Goal: Communication & Community: Answer question/provide support

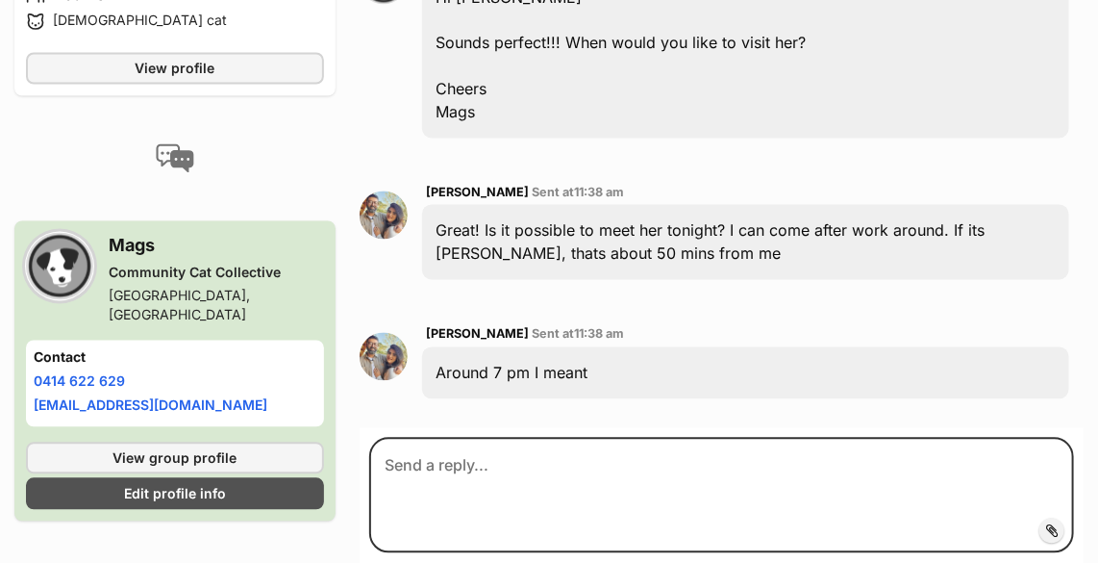
scroll to position [1311, 0]
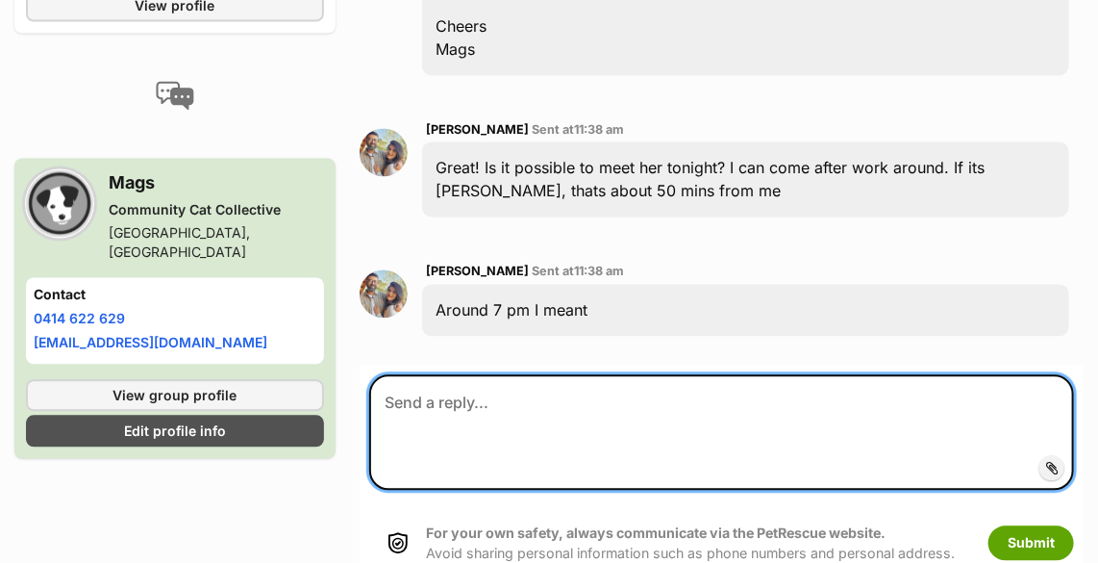
click at [580, 396] on textarea at bounding box center [721, 431] width 705 height 115
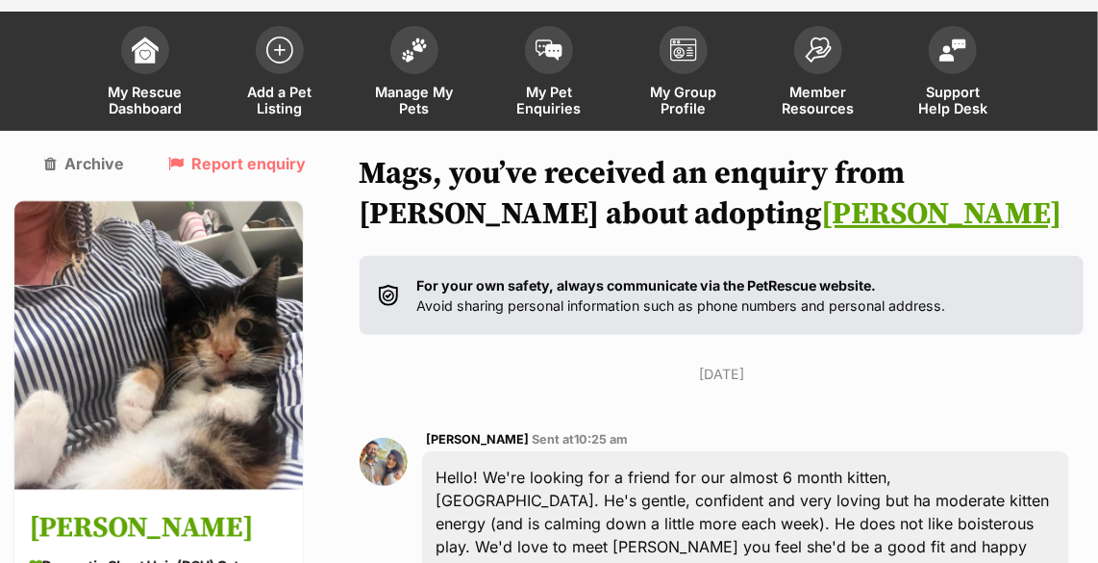
scroll to position [87, 0]
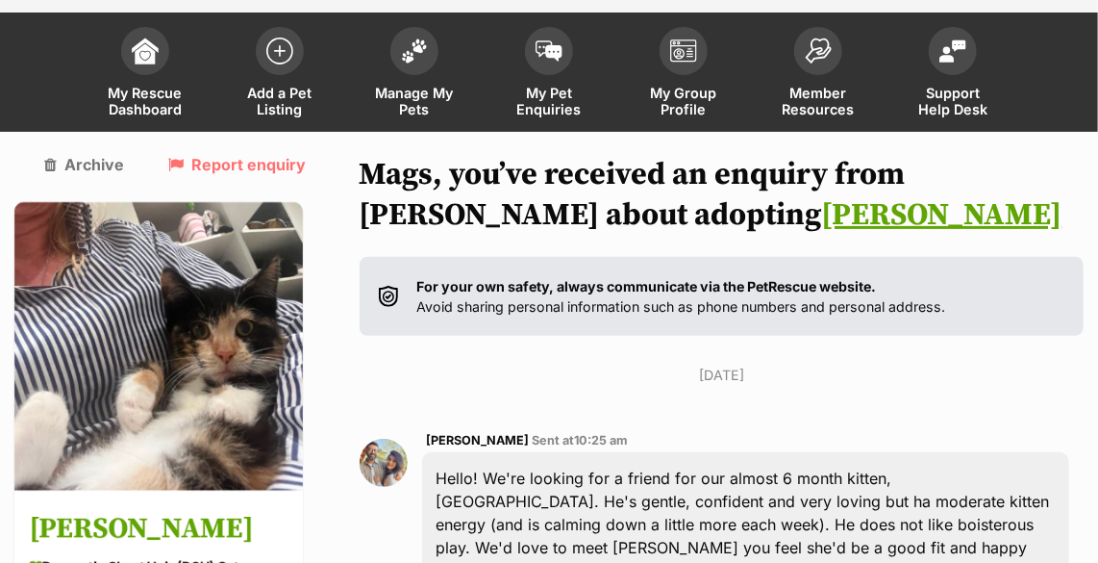
type textarea "Just asking [PERSON_NAME].. she is at work so"
drag, startPoint x: 430, startPoint y: 436, endPoint x: 484, endPoint y: 435, distance: 53.9
click at [484, 435] on span "[PERSON_NAME]" at bounding box center [478, 440] width 103 height 14
click at [553, 66] on span at bounding box center [549, 46] width 48 height 48
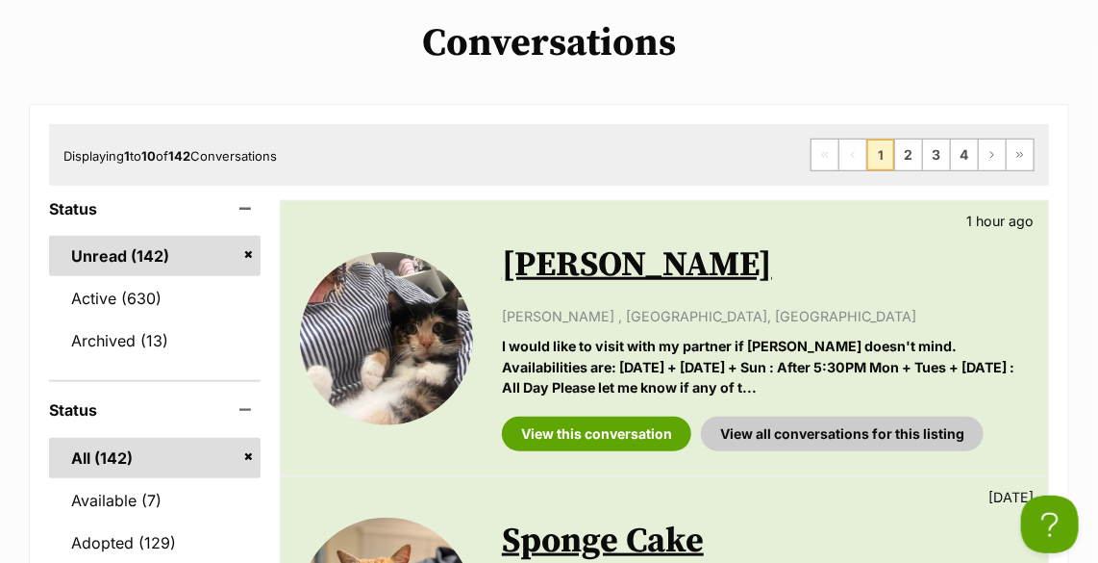
scroll to position [437, 0]
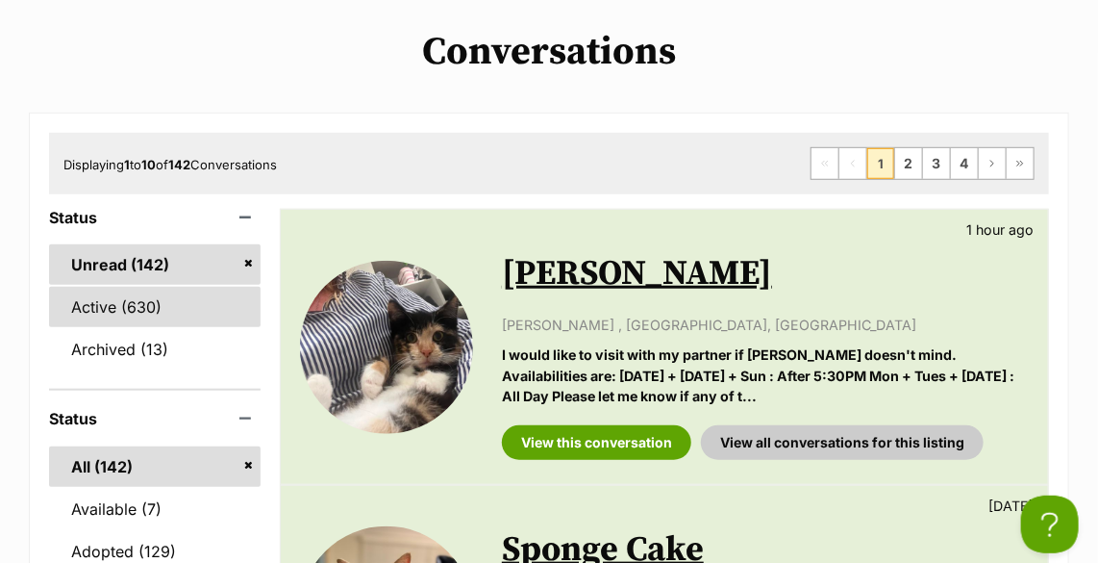
click at [139, 301] on link "Active (630)" at bounding box center [155, 307] width 212 height 40
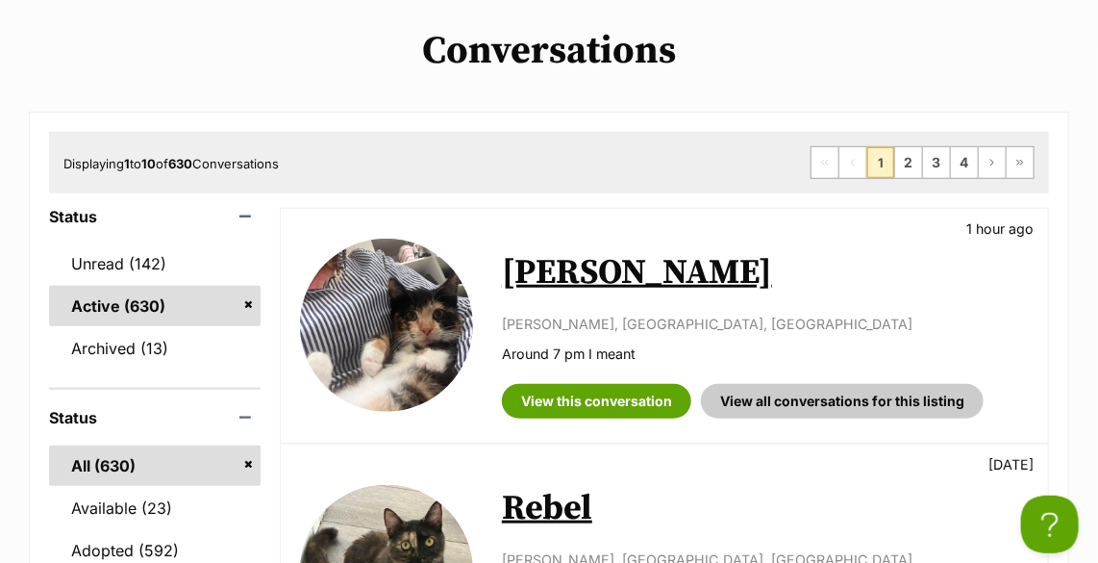
scroll to position [437, 0]
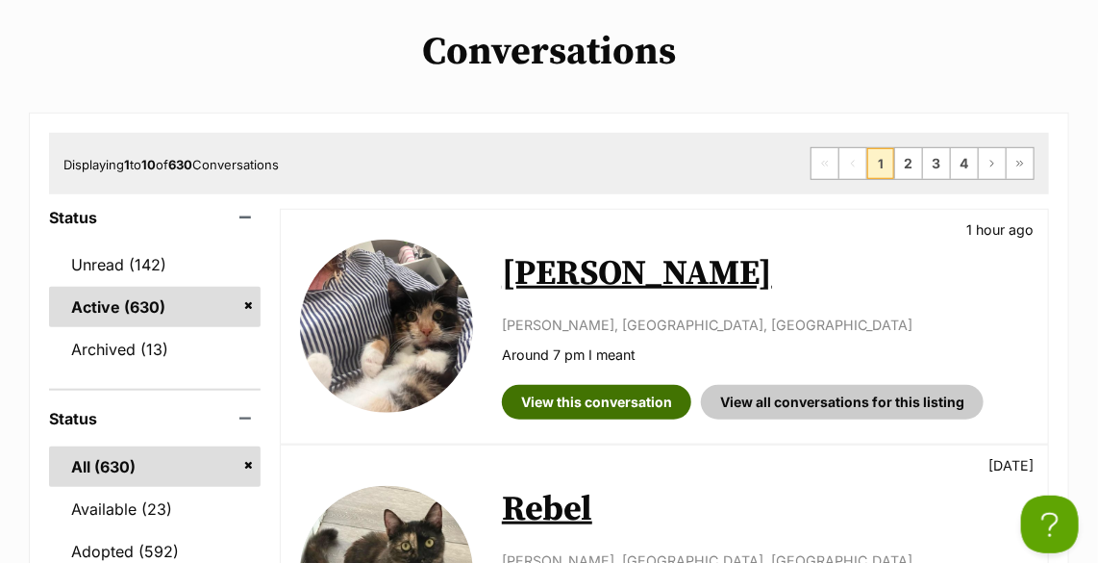
click at [642, 388] on link "View this conversation" at bounding box center [596, 402] width 189 height 35
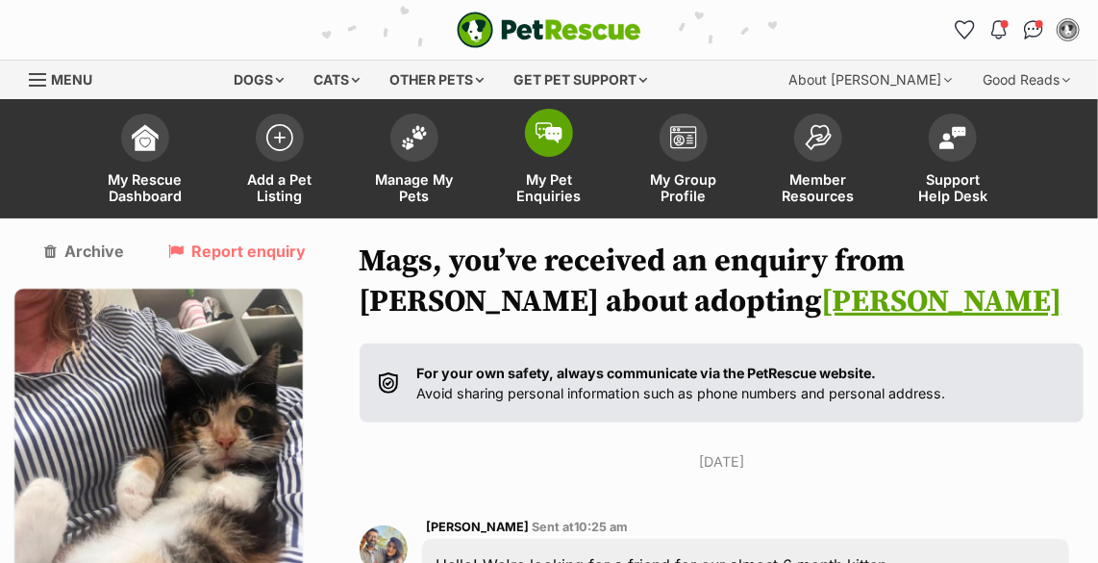
click at [547, 143] on span at bounding box center [549, 133] width 48 height 48
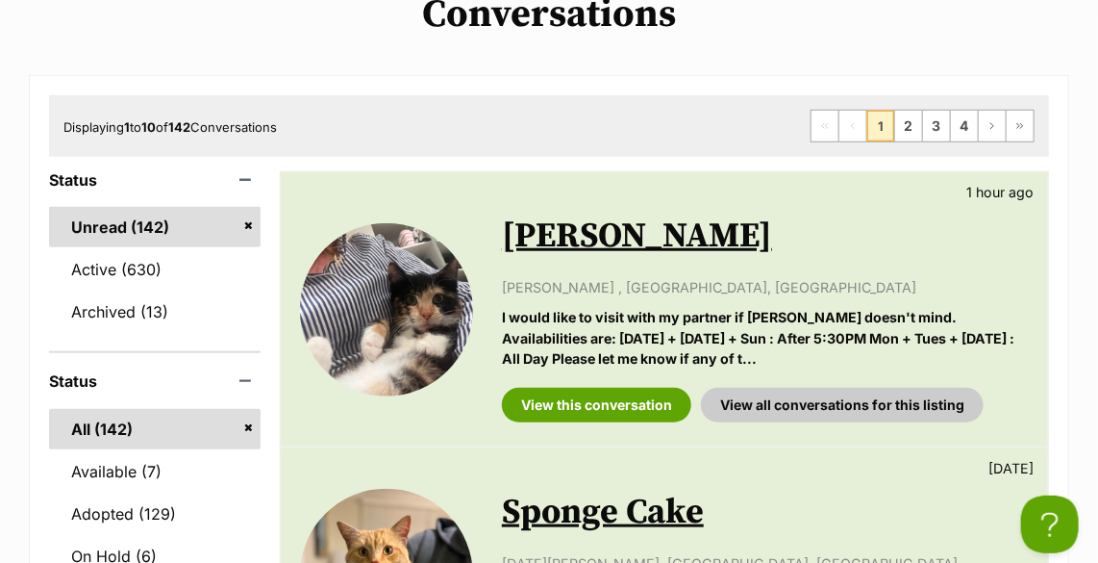
scroll to position [524, 0]
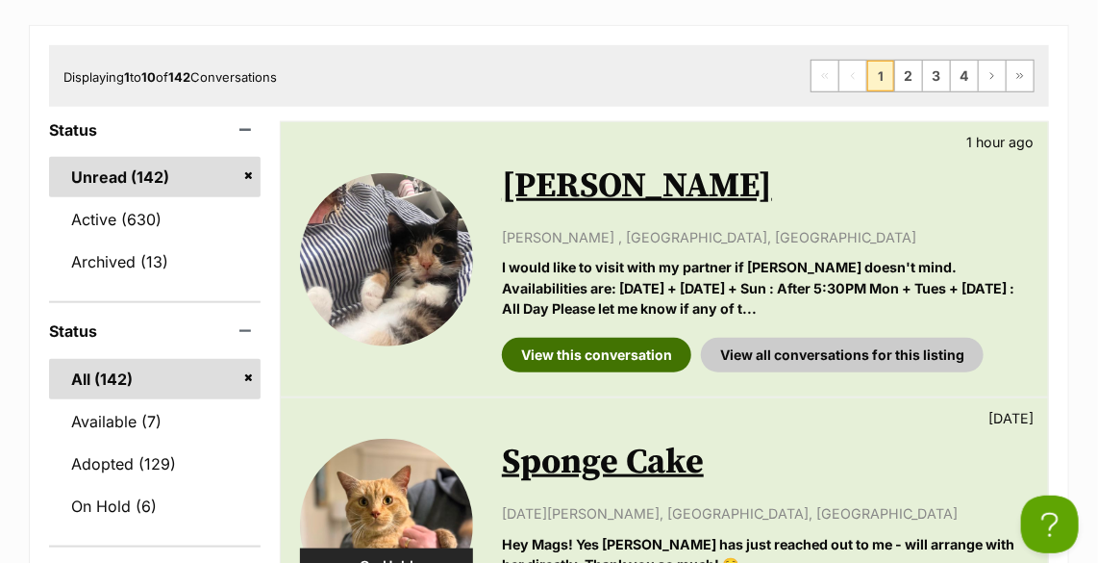
click at [603, 351] on link "View this conversation" at bounding box center [596, 355] width 189 height 35
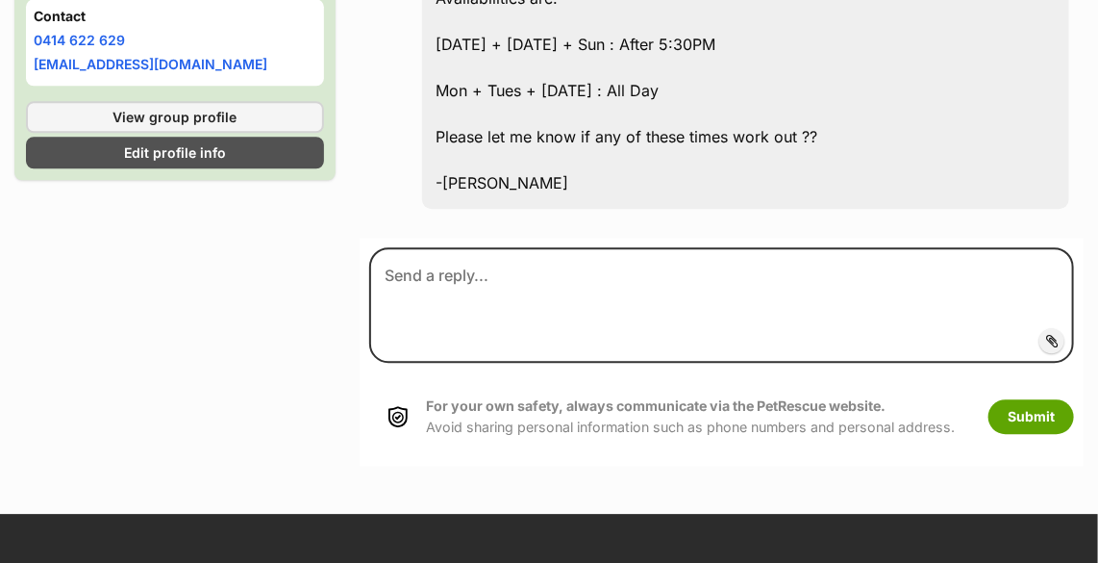
scroll to position [1748, 0]
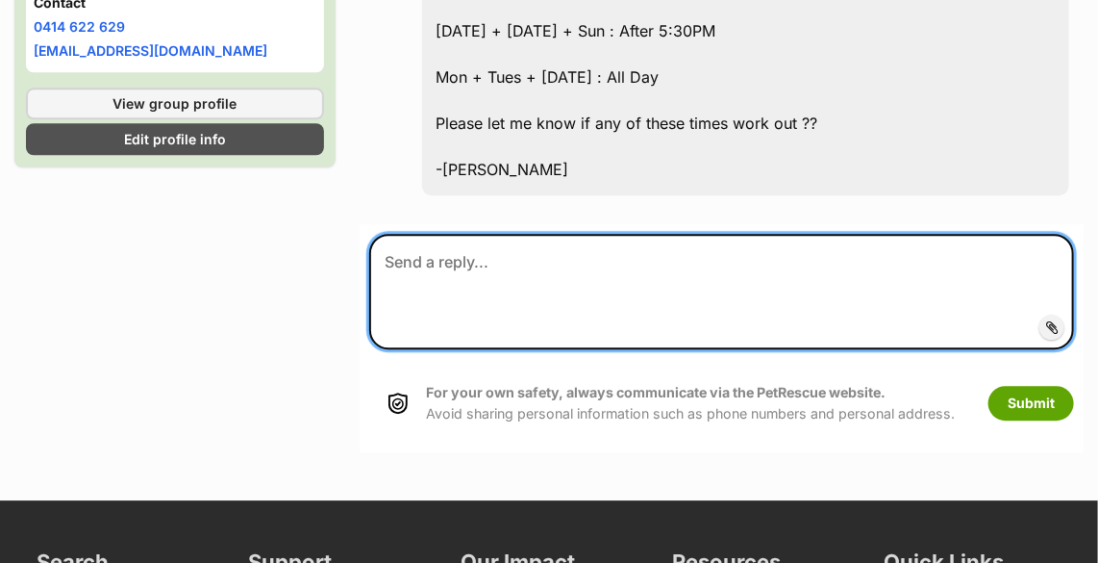
click at [537, 268] on textarea at bounding box center [721, 291] width 705 height 115
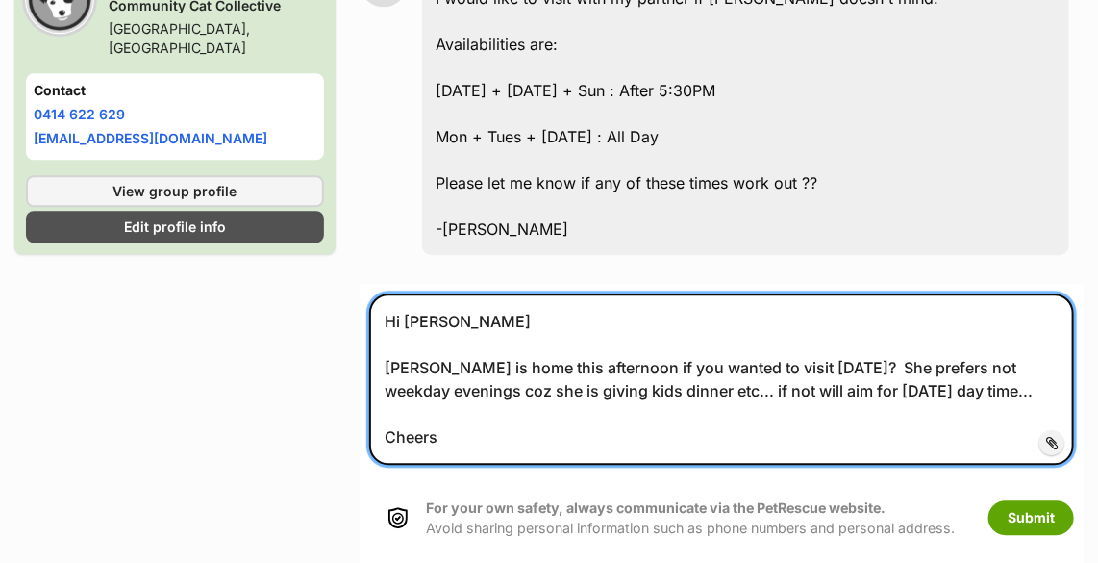
scroll to position [1700, 0]
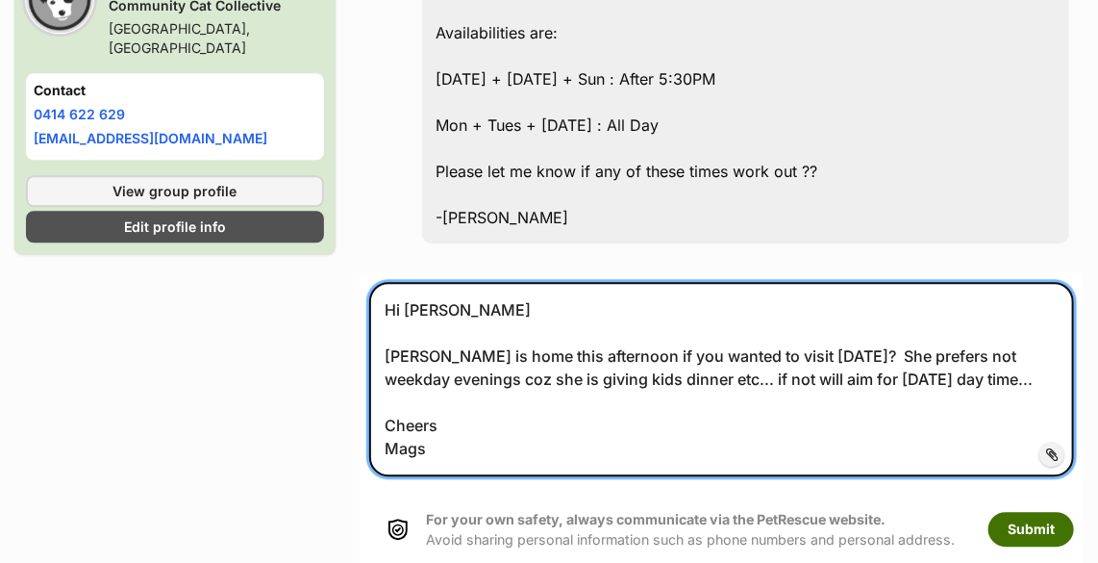
type textarea "Hi [PERSON_NAME] [PERSON_NAME] is home this afternoon if you wanted to visit [D…"
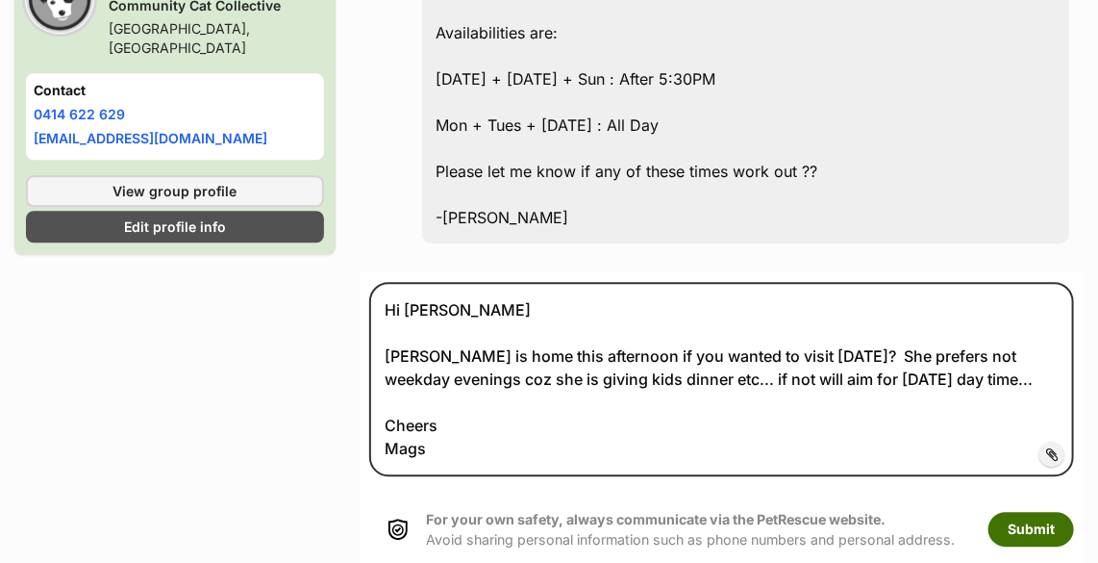
click at [1047, 512] on button "Submit" at bounding box center [1032, 529] width 86 height 35
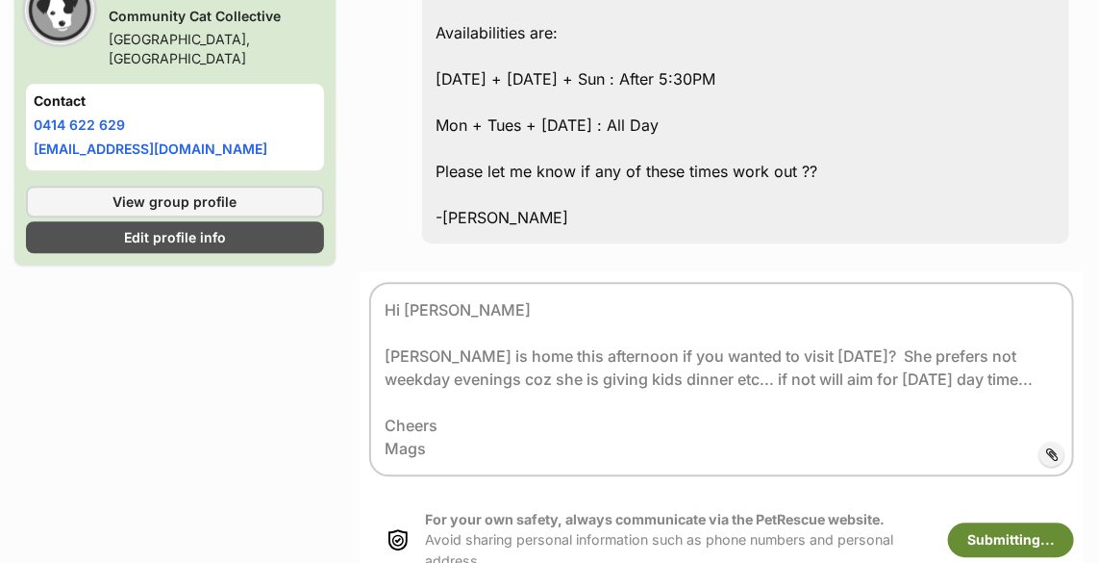
scroll to position [1710, 0]
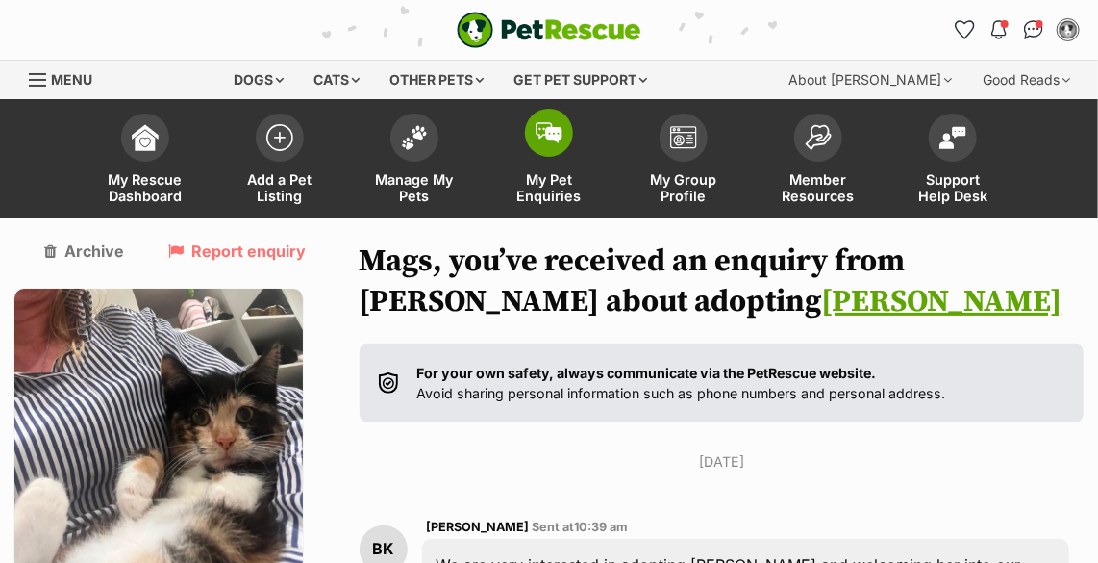
click at [543, 132] on img at bounding box center [549, 132] width 27 height 21
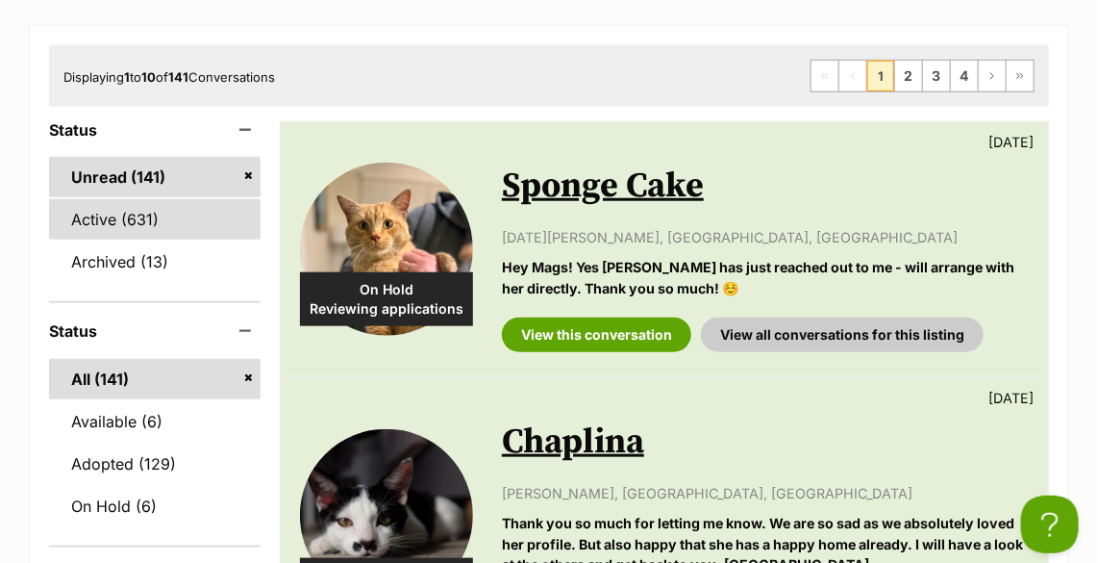
click at [149, 224] on link "Active (631)" at bounding box center [155, 219] width 212 height 40
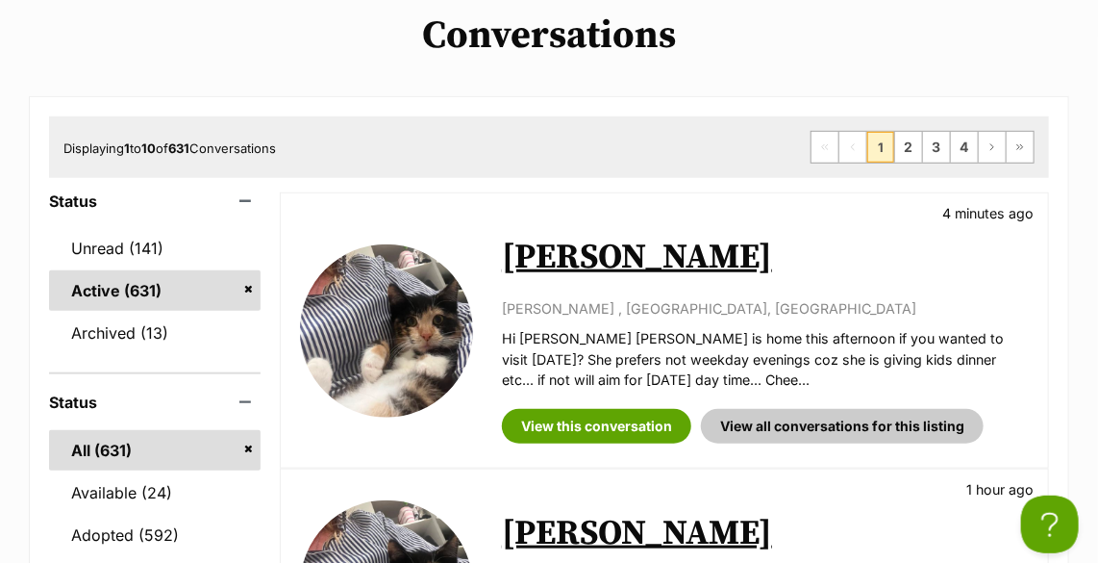
scroll to position [612, 0]
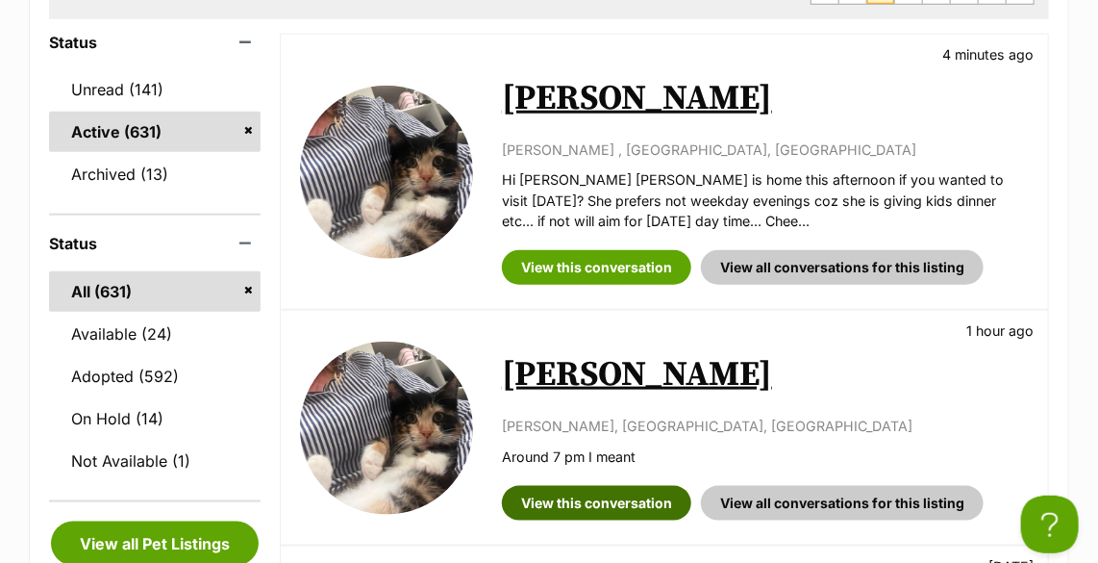
click at [633, 496] on link "View this conversation" at bounding box center [596, 503] width 189 height 35
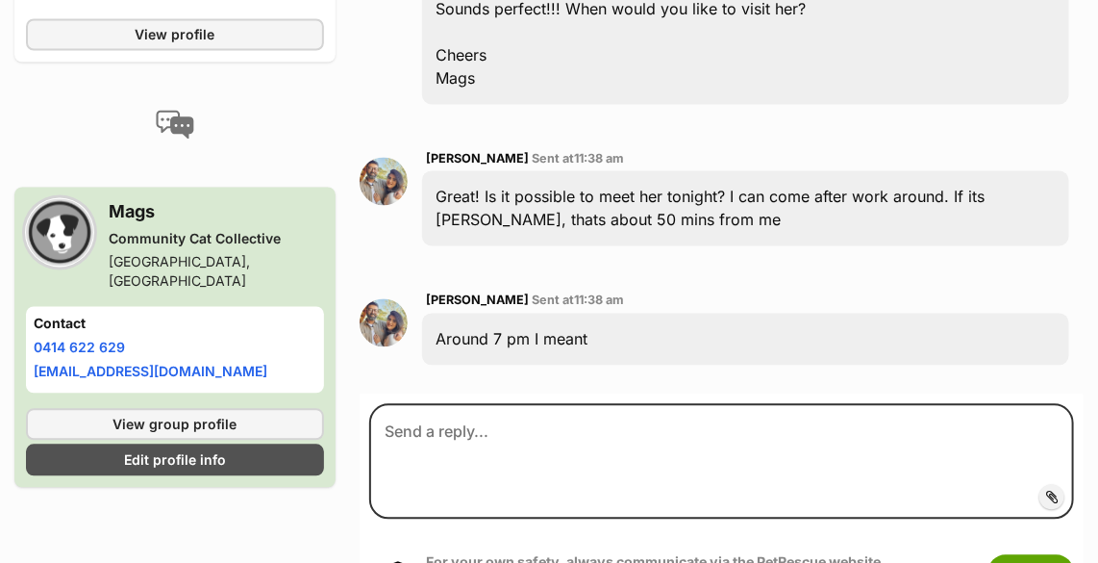
scroll to position [1304, 0]
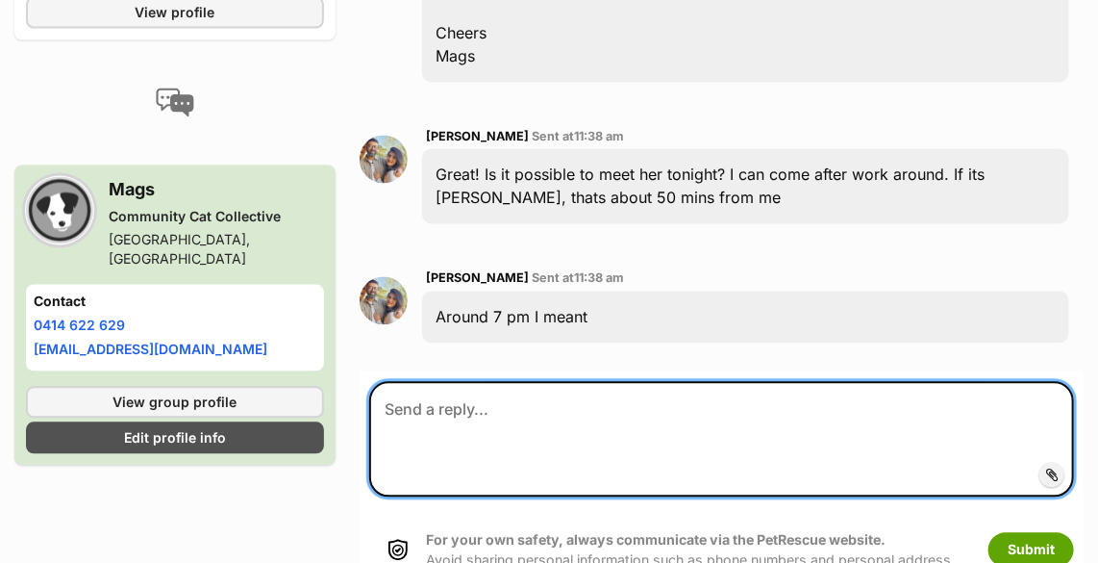
click at [515, 391] on textarea at bounding box center [721, 438] width 705 height 115
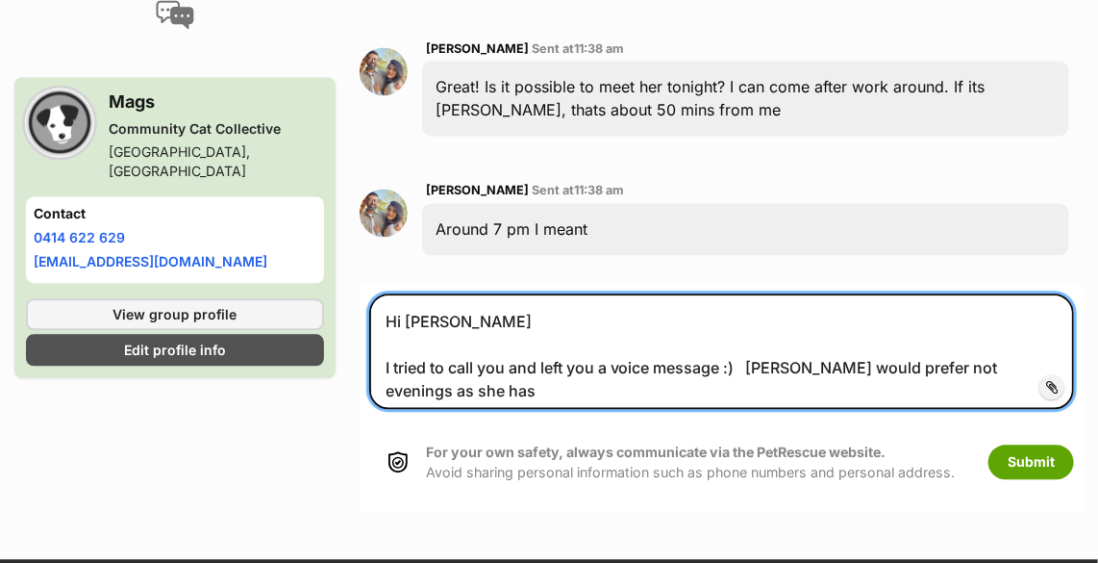
scroll to position [1397, 0]
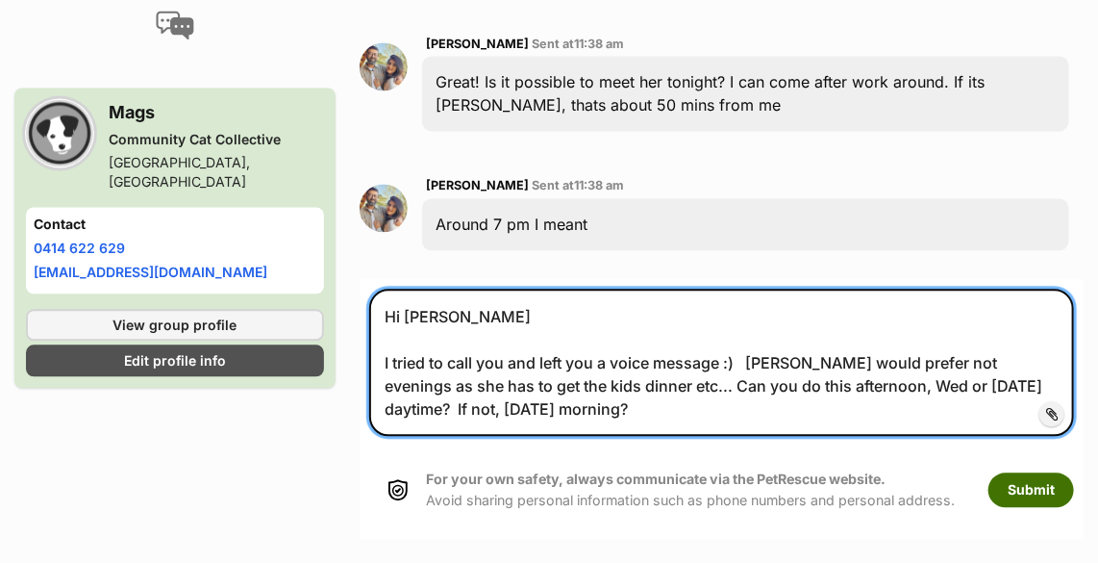
type textarea "Hi [PERSON_NAME] I tried to call you and left you a voice message :) [PERSON_NA…"
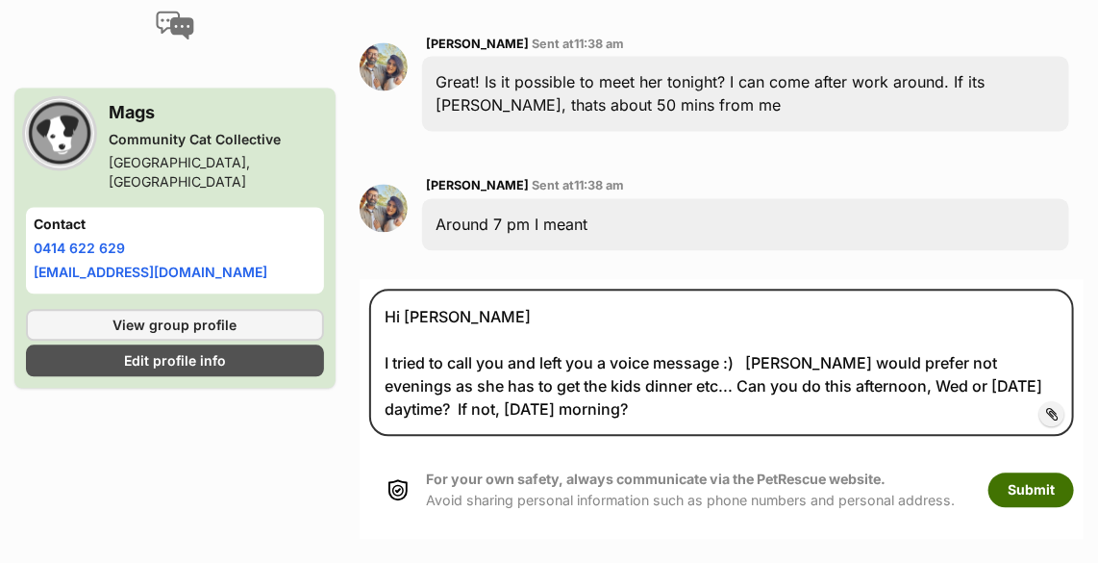
click at [1029, 472] on button "Submit" at bounding box center [1032, 489] width 86 height 35
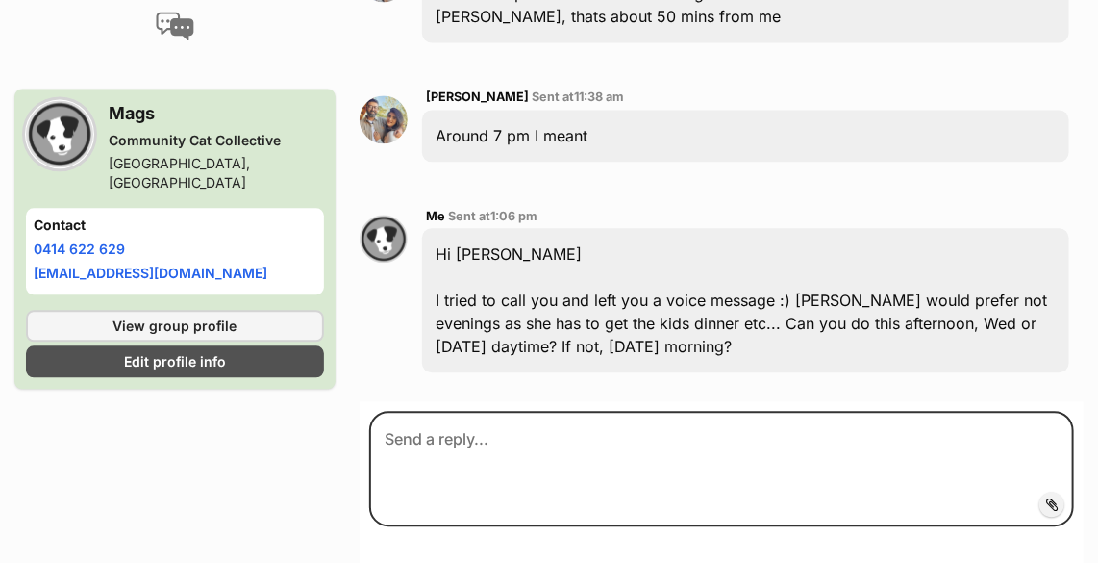
scroll to position [1469, 0]
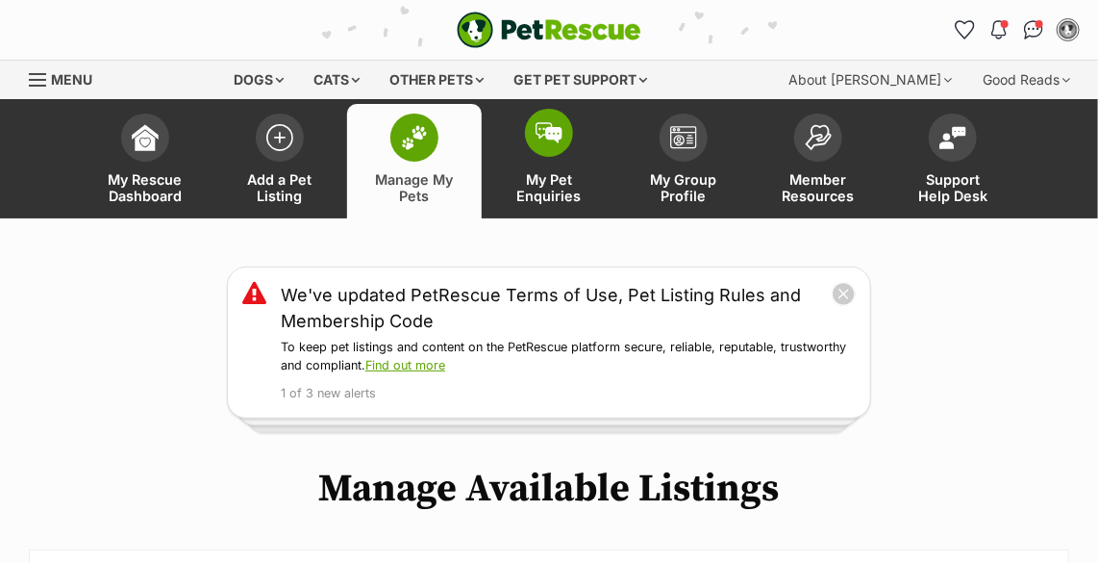
click at [554, 132] on img at bounding box center [549, 132] width 27 height 21
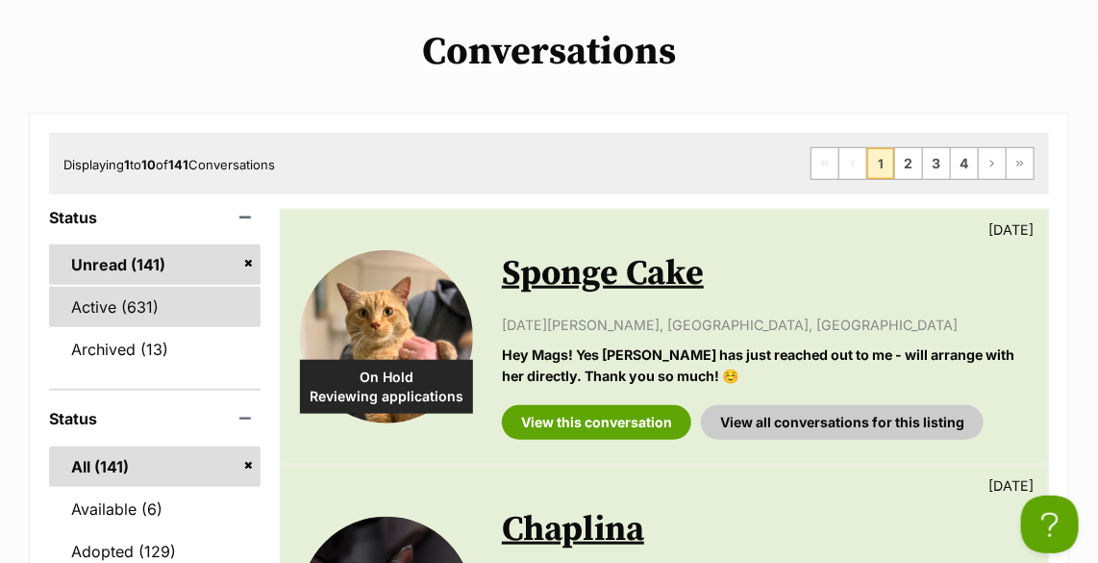
click at [146, 294] on link "Active (631)" at bounding box center [155, 307] width 212 height 40
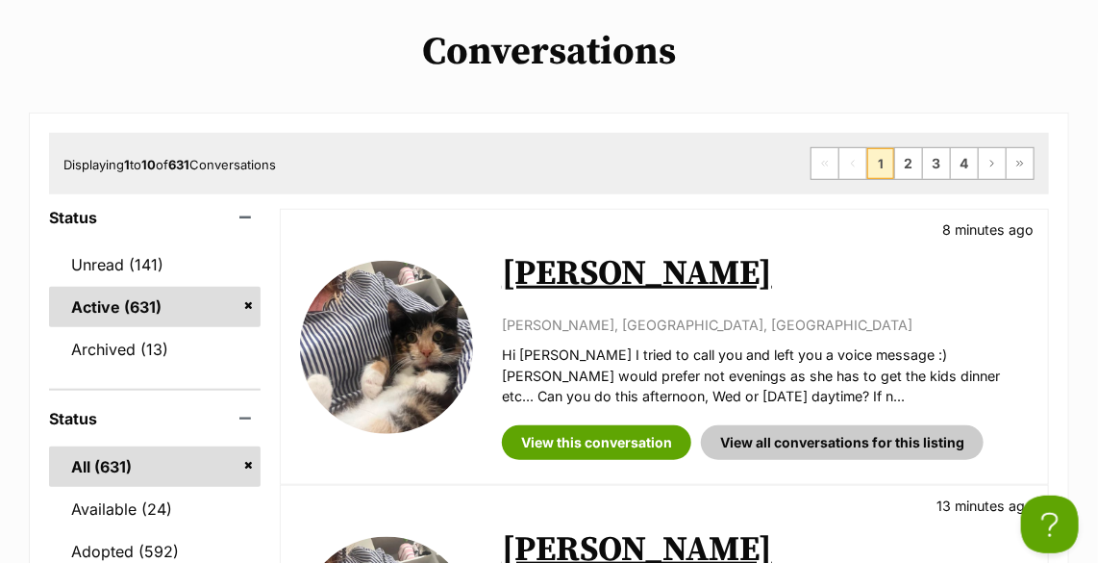
scroll to position [174, 0]
